Goal: Task Accomplishment & Management: Complete application form

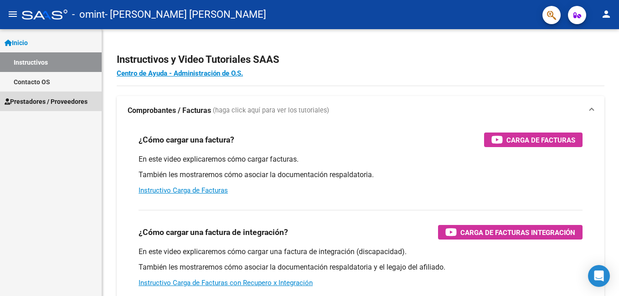
click at [53, 99] on span "Prestadores / Proveedores" at bounding box center [46, 102] width 83 height 10
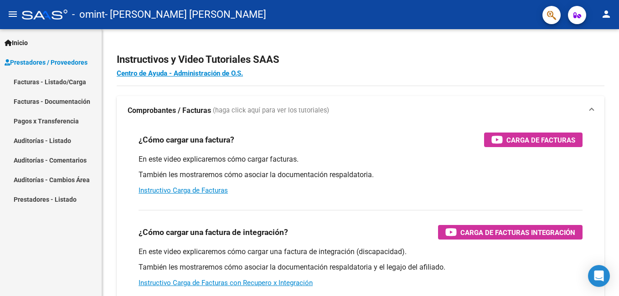
click at [78, 82] on link "Facturas - Listado/Carga" at bounding box center [51, 82] width 102 height 20
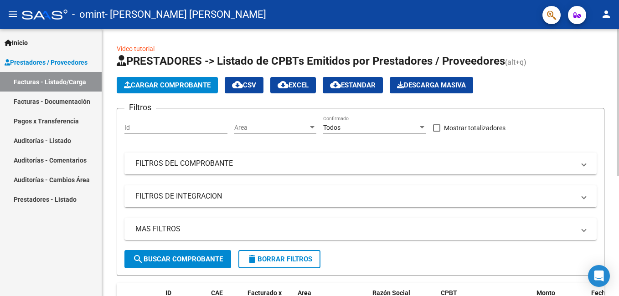
click at [174, 87] on span "Cargar Comprobante" at bounding box center [167, 85] width 87 height 8
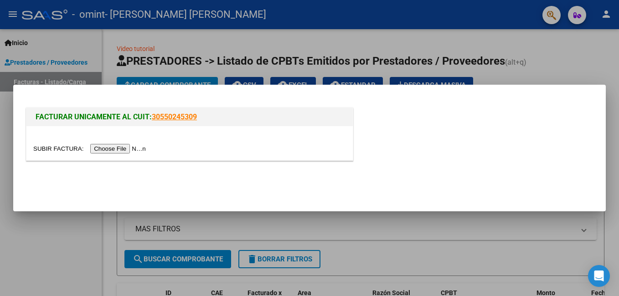
click at [111, 151] on input "file" at bounding box center [90, 149] width 115 height 10
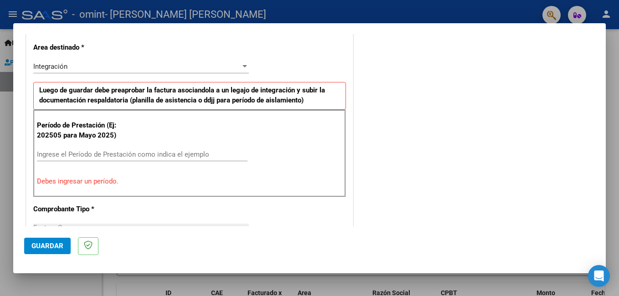
scroll to position [221, 0]
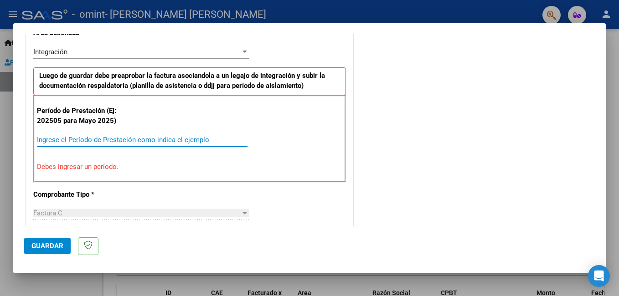
click at [100, 138] on input "Ingrese el Período de Prestación como indica el ejemplo" at bounding box center [142, 140] width 210 height 8
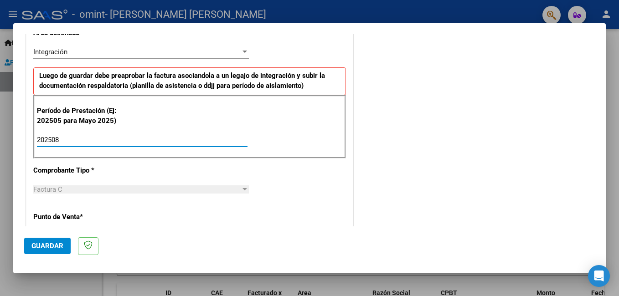
type input "202508"
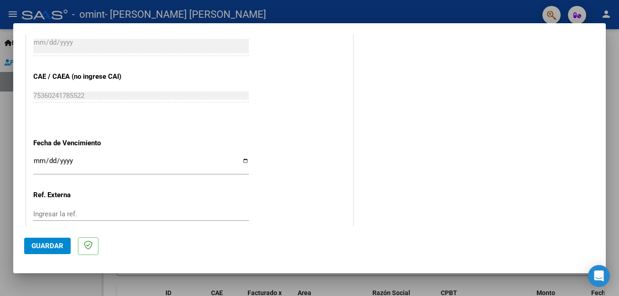
scroll to position [585, 0]
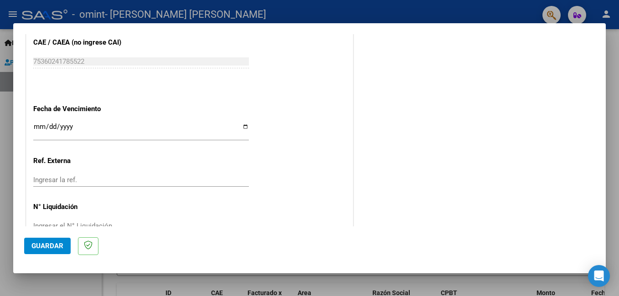
click at [242, 127] on input "Ingresar la fecha" at bounding box center [140, 130] width 215 height 15
type input "[DATE]"
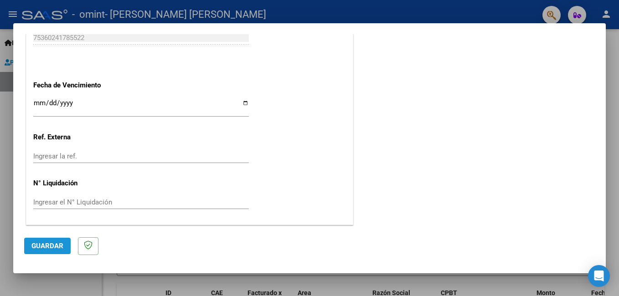
click at [46, 245] on span "Guardar" at bounding box center [47, 246] width 32 height 8
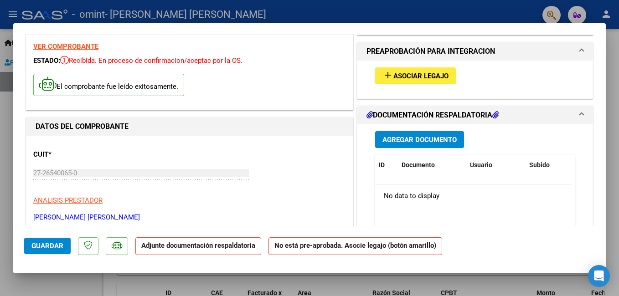
scroll to position [46, 0]
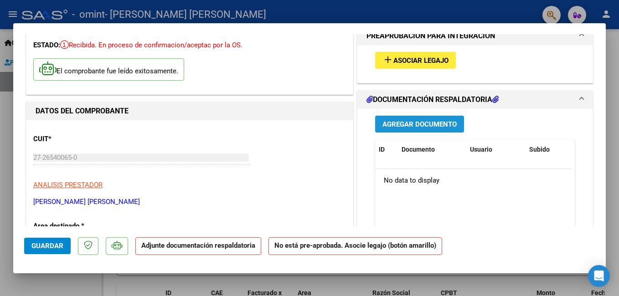
click at [427, 122] on span "Agregar Documento" at bounding box center [419, 124] width 74 height 8
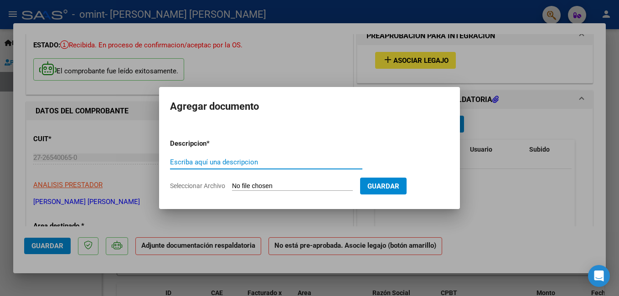
click at [275, 181] on form "Descripcion * Escriba aquí una descripcion Seleccionar Archivo Guardar" at bounding box center [309, 165] width 279 height 67
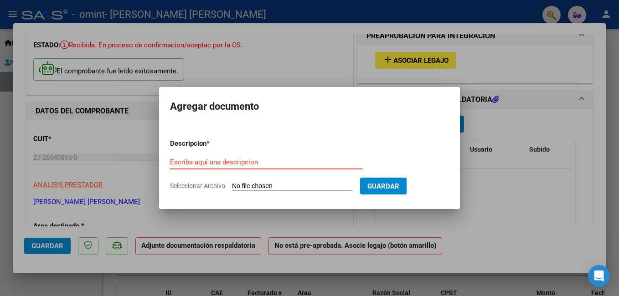
click at [229, 161] on input "Escriba aquí una descripcion" at bounding box center [266, 162] width 192 height 8
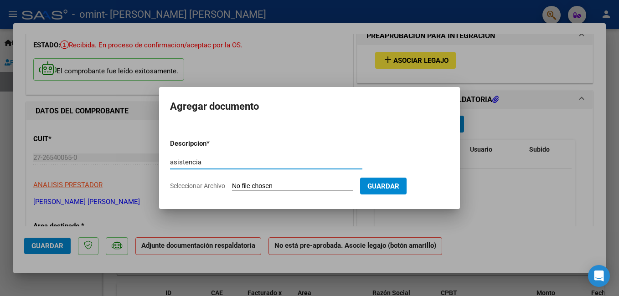
type input "asistencia"
click at [253, 182] on input "Seleccionar Archivo" at bounding box center [292, 186] width 121 height 9
type input "C:\fakepath\asistencia Maidana.pdf"
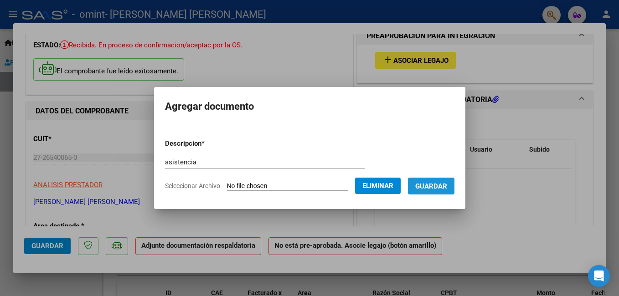
click at [443, 187] on span "Guardar" at bounding box center [431, 186] width 32 height 8
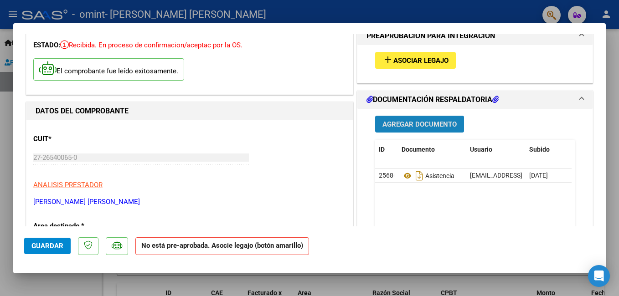
click at [403, 124] on span "Agregar Documento" at bounding box center [419, 124] width 74 height 8
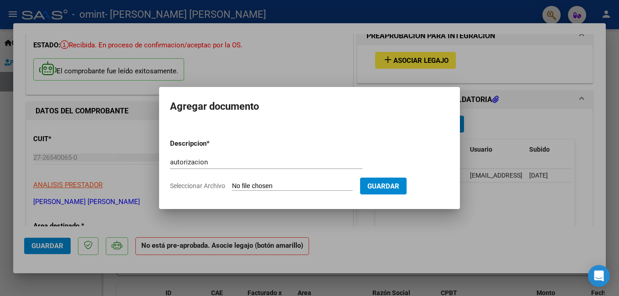
click at [243, 181] on form "Descripcion * autorizacion Escriba aquí una descripcion Seleccionar Archivo Gua…" at bounding box center [309, 165] width 279 height 67
click at [244, 181] on form "Descripcion * autorizacion Escriba aquí una descripcion Seleccionar Archivo Gua…" at bounding box center [309, 165] width 279 height 67
click at [262, 186] on input "Seleccionar Archivo" at bounding box center [292, 186] width 121 height 9
click at [227, 162] on input "autorizacion" at bounding box center [266, 162] width 192 height 8
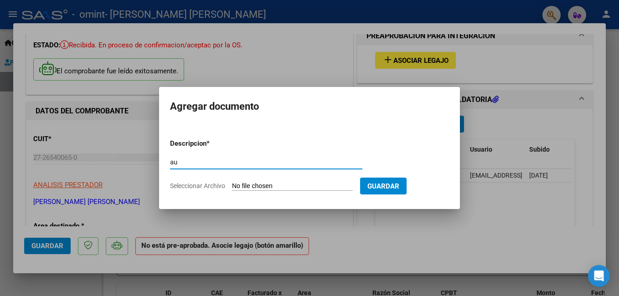
type input "a"
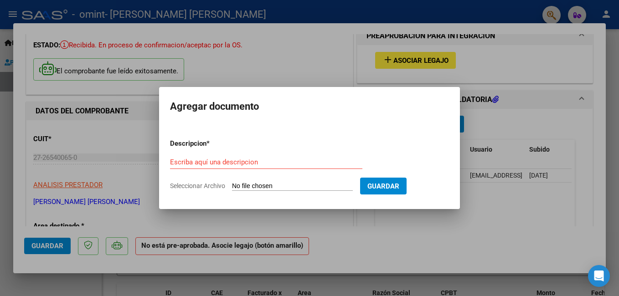
click at [386, 246] on div at bounding box center [309, 148] width 619 height 296
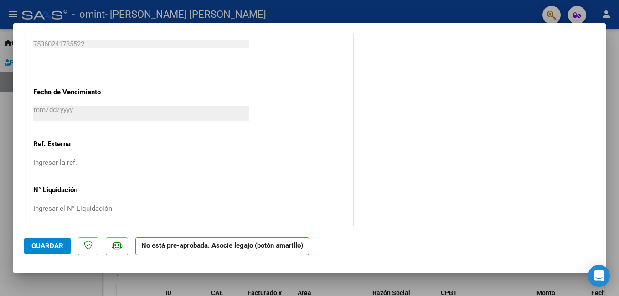
scroll to position [599, 0]
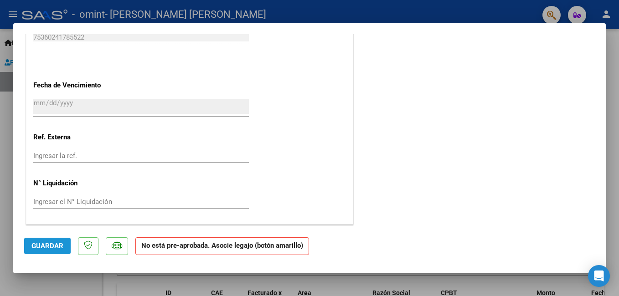
click at [50, 246] on span "Guardar" at bounding box center [47, 246] width 32 height 8
click at [393, 13] on div at bounding box center [309, 148] width 619 height 296
type input "$ 0,00"
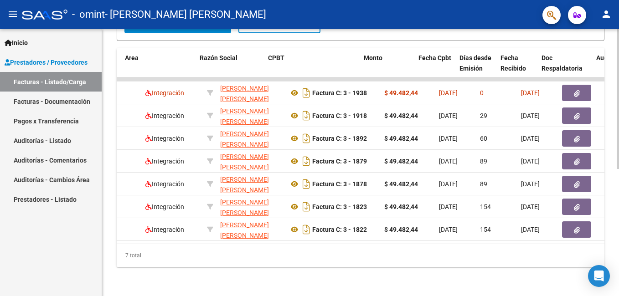
scroll to position [0, 173]
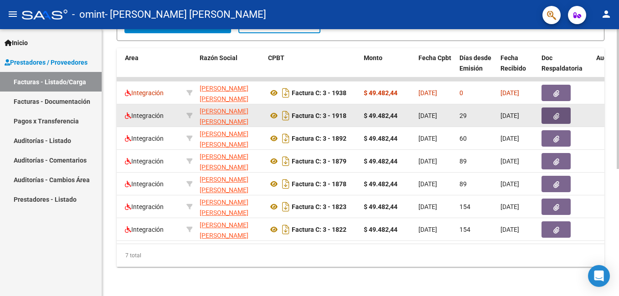
click at [555, 113] on icon "button" at bounding box center [556, 116] width 6 height 7
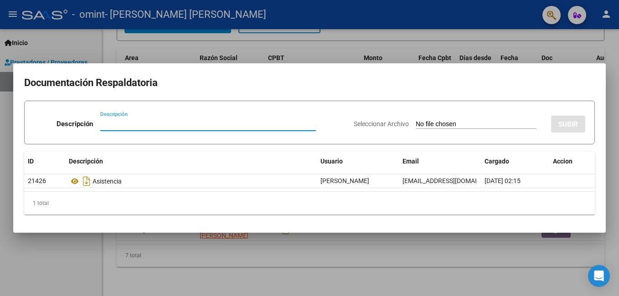
click at [518, 258] on div at bounding box center [309, 148] width 619 height 296
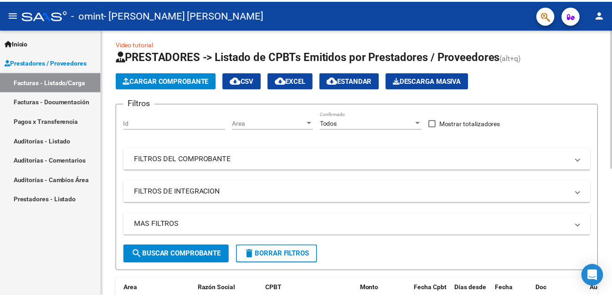
scroll to position [0, 0]
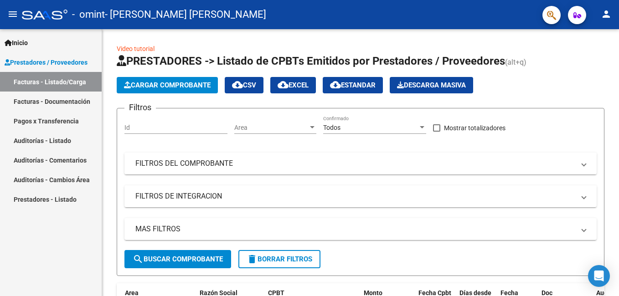
click at [607, 13] on mat-icon "person" at bounding box center [605, 14] width 11 height 11
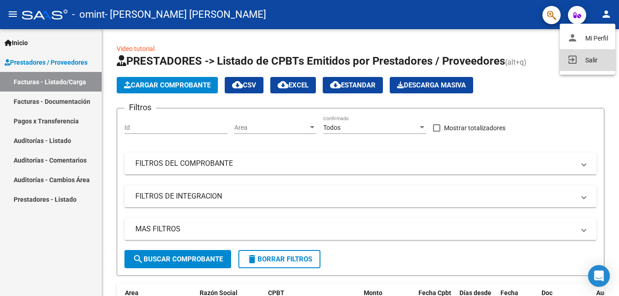
click at [596, 58] on button "exit_to_app Salir" at bounding box center [587, 60] width 56 height 22
